Goal: Information Seeking & Learning: Learn about a topic

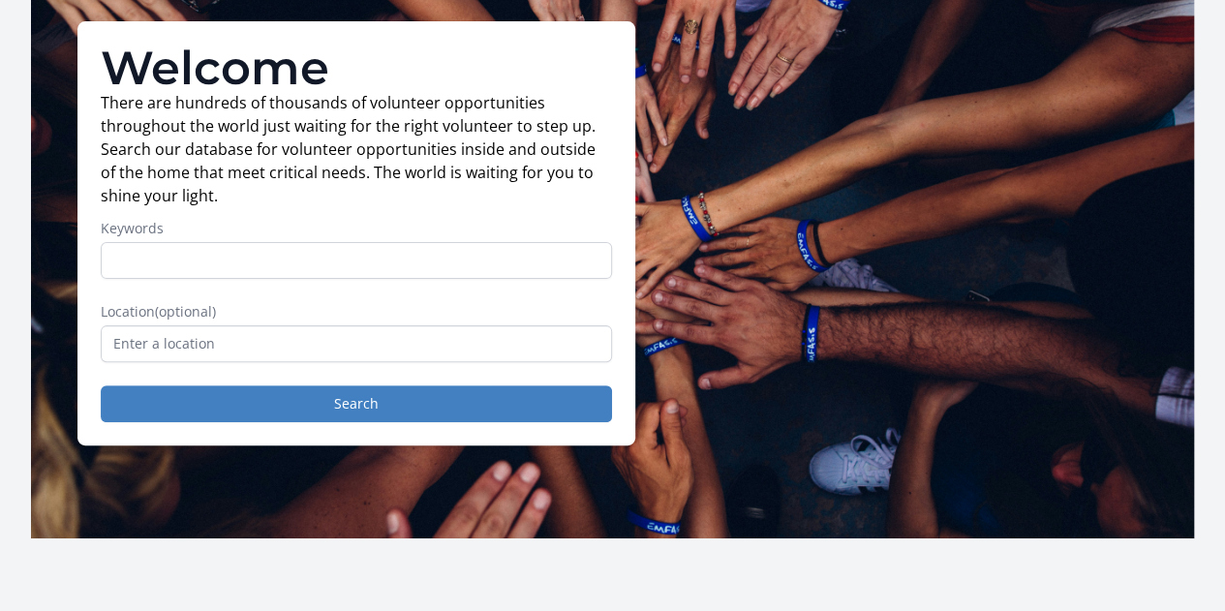
scroll to position [149, 0]
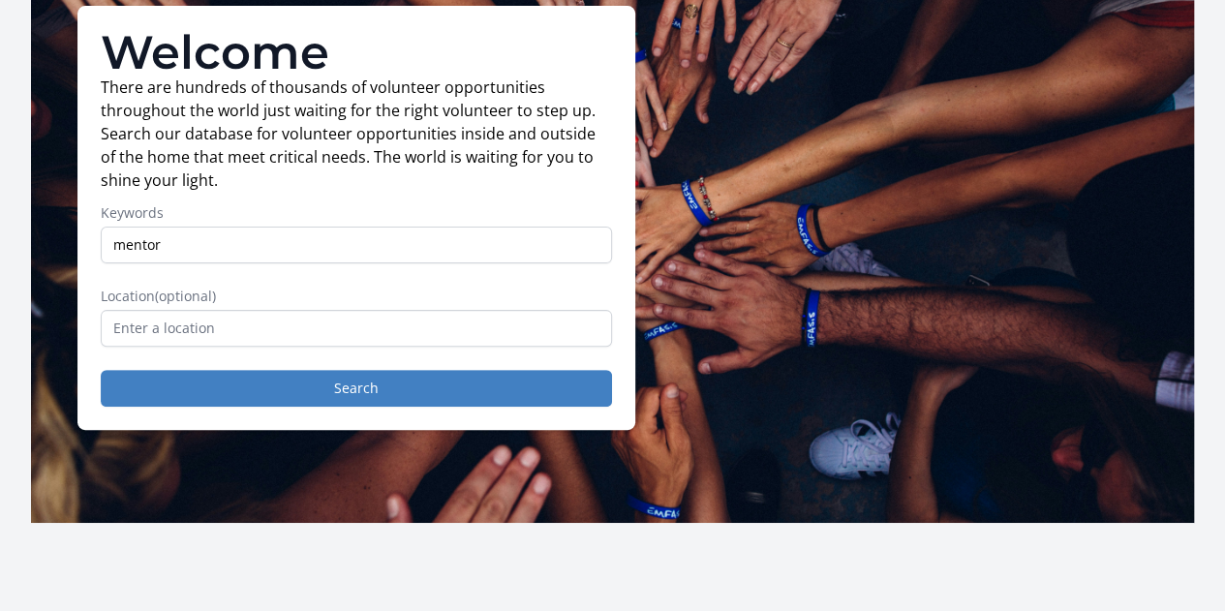
type input "mentor"
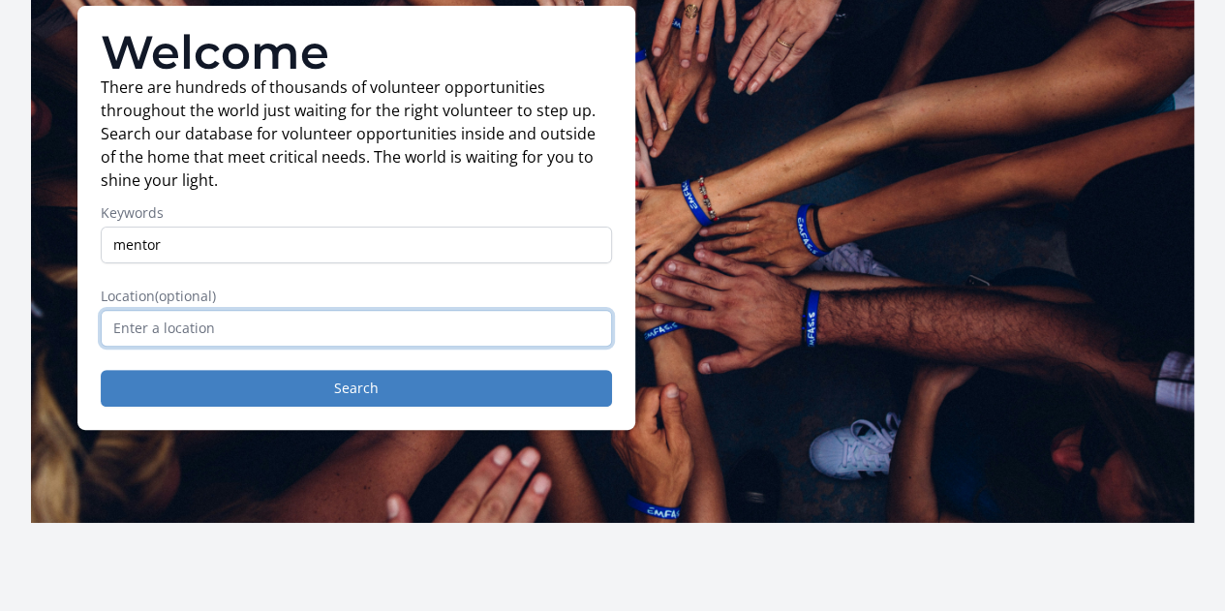
click at [149, 336] on input "text" at bounding box center [356, 328] width 511 height 37
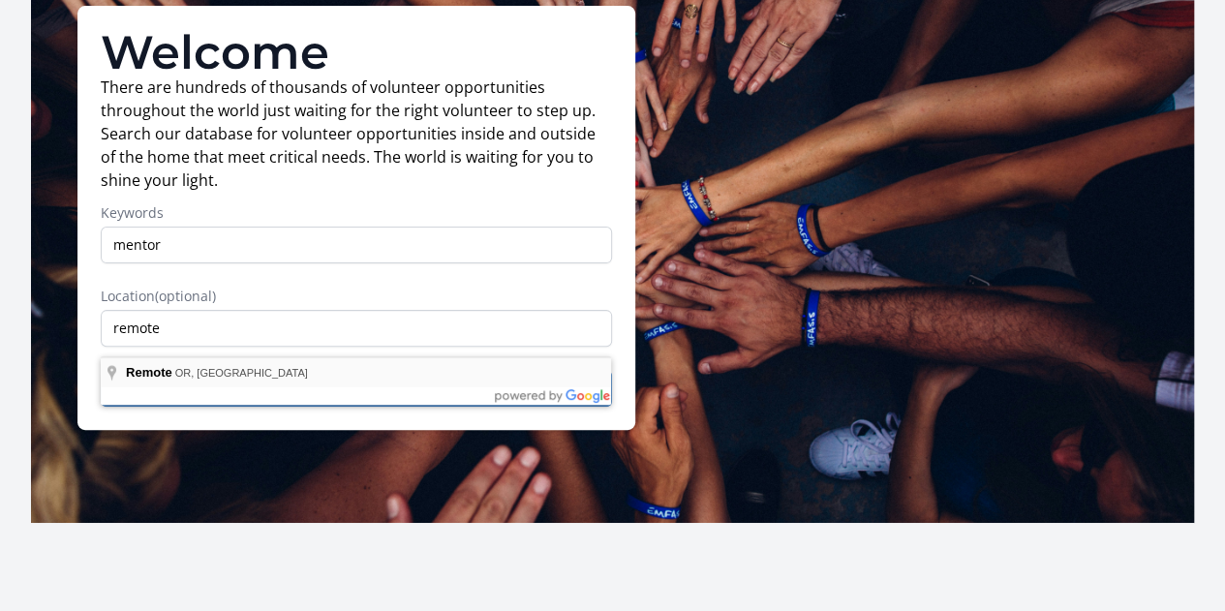
type input "Remote, [GEOGRAPHIC_DATA], [GEOGRAPHIC_DATA]"
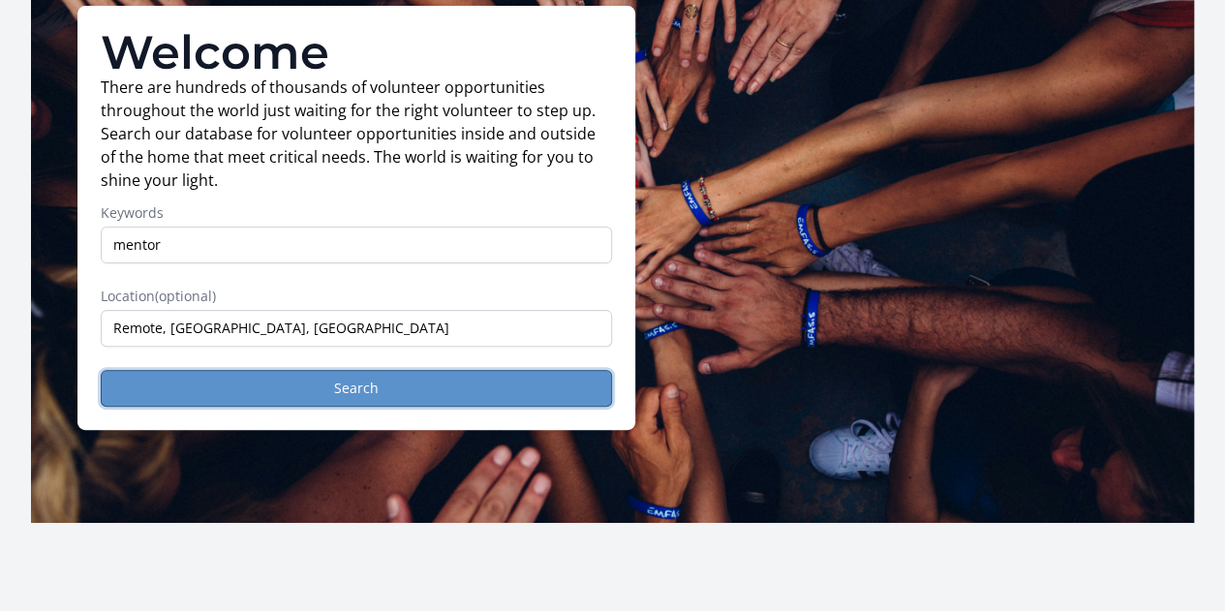
click at [304, 394] on button "Search" at bounding box center [356, 388] width 511 height 37
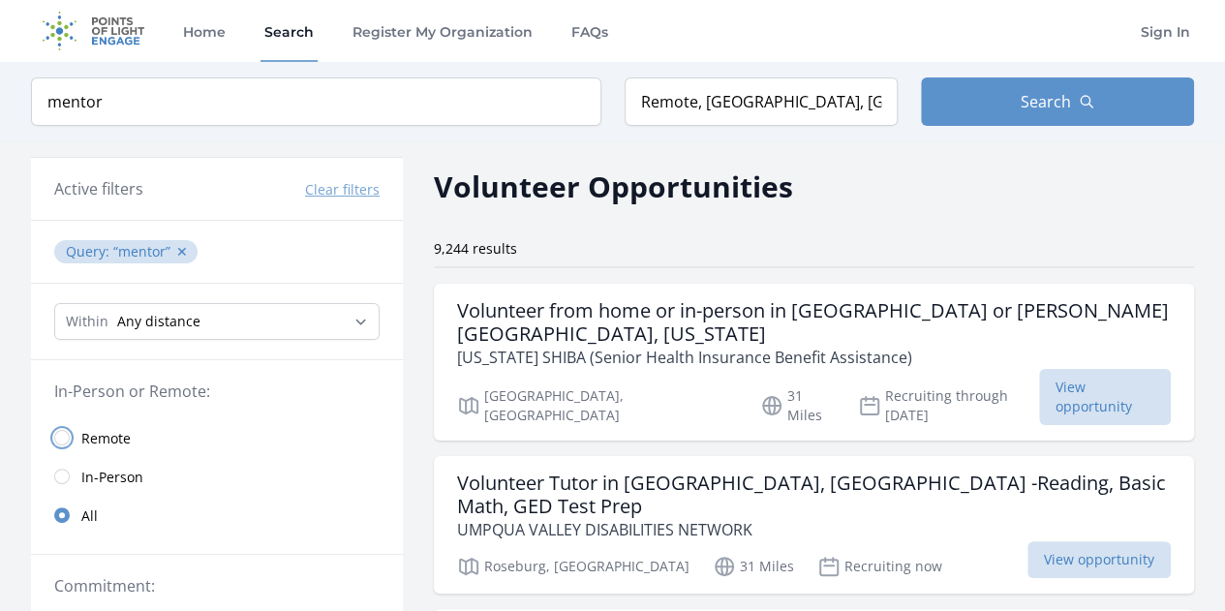
click at [63, 435] on input "radio" at bounding box center [61, 437] width 15 height 15
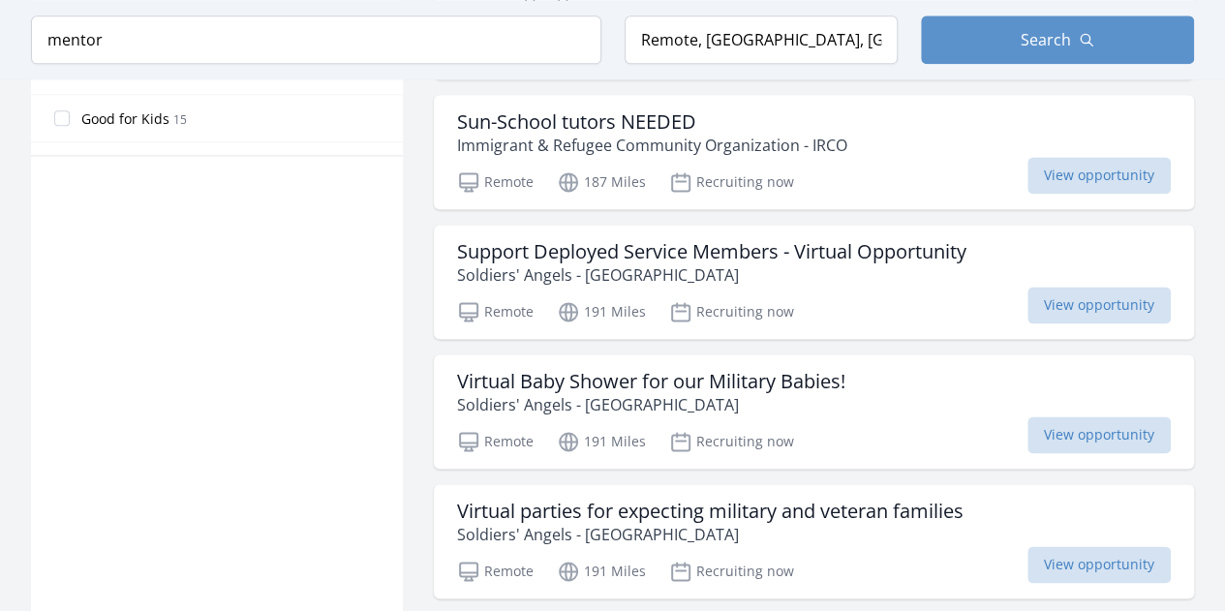
scroll to position [1251, 0]
